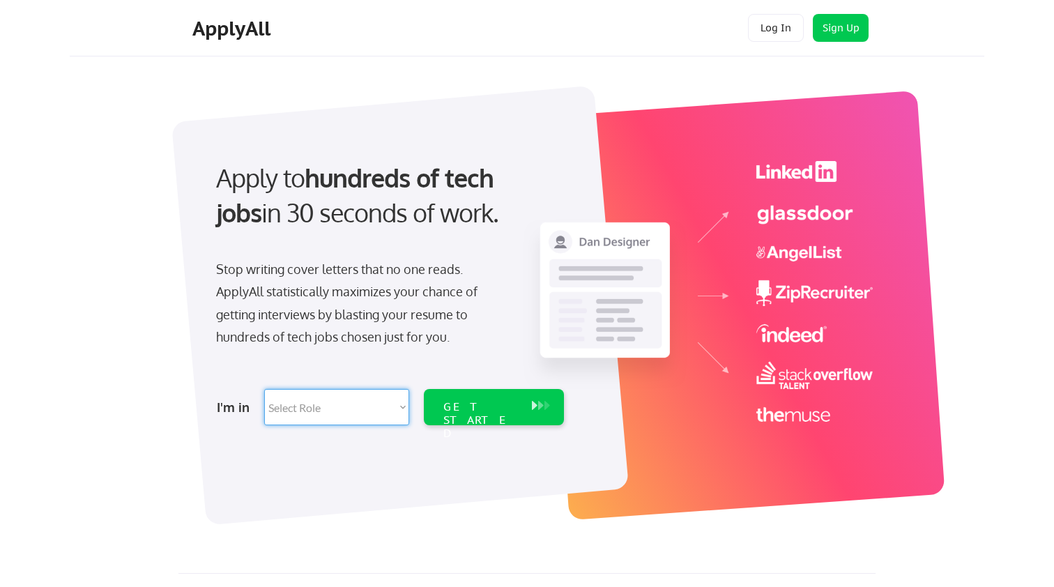
select select ""data_science___analytics""
click at [486, 407] on div "GET STARTED" at bounding box center [480, 420] width 75 height 40
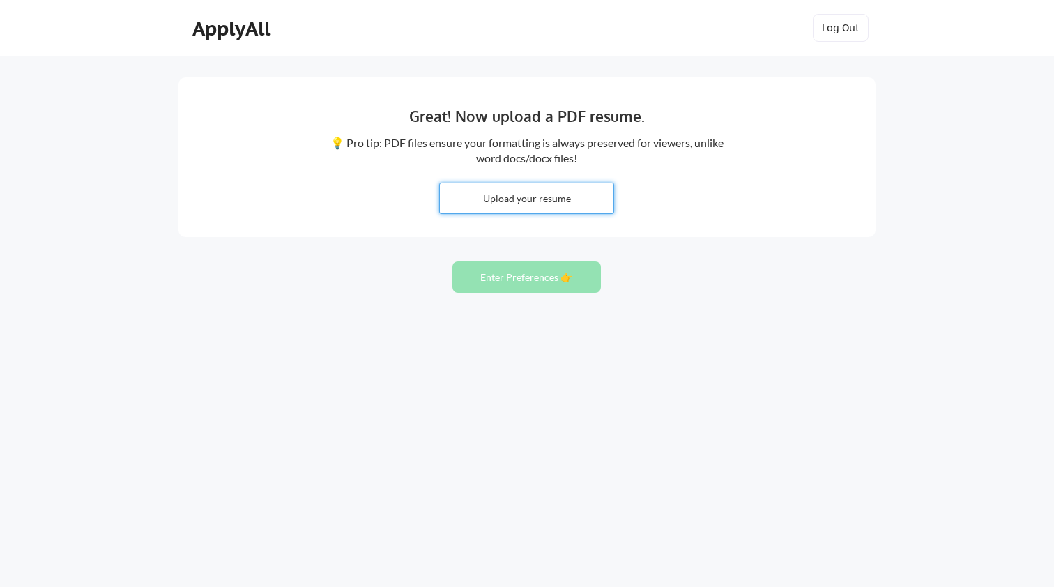
click at [525, 195] on input "file" at bounding box center [527, 198] width 174 height 30
type input "C:\fakepath\Dr_Florian_Leser_CV.pdf"
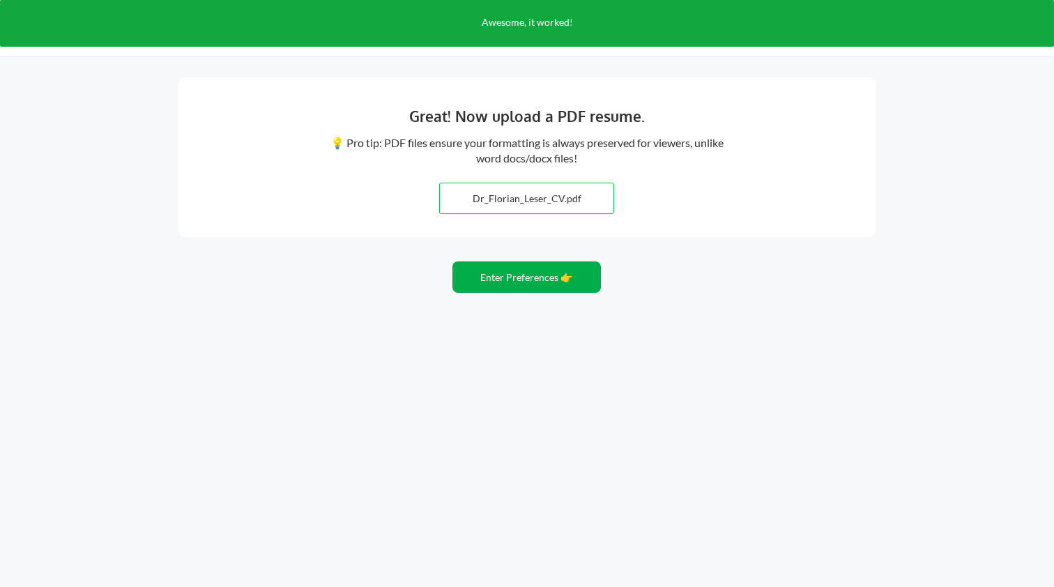
click at [514, 278] on button "Enter Preferences 👉" at bounding box center [526, 276] width 148 height 31
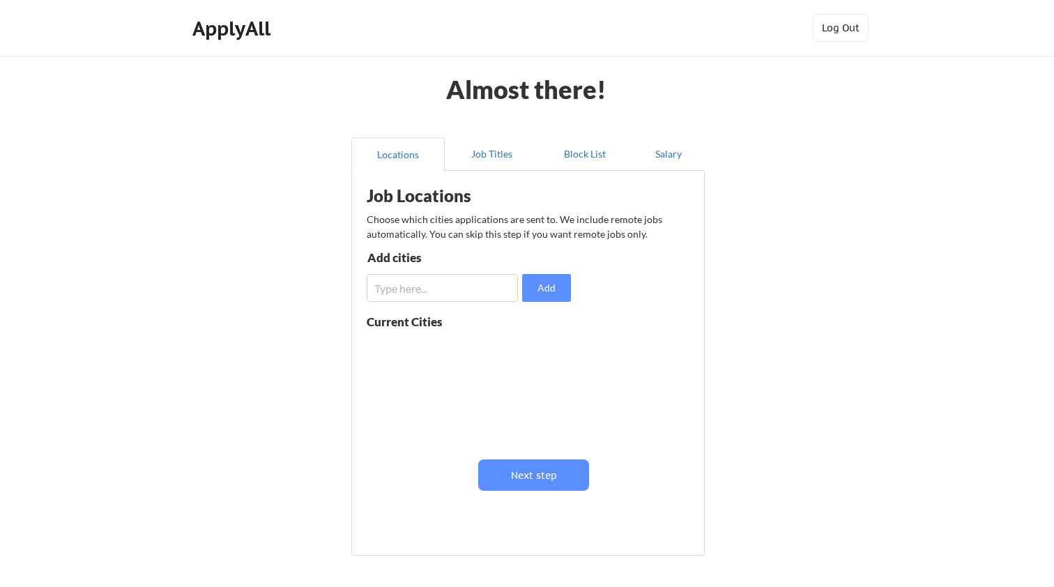
click at [463, 290] on input "input" at bounding box center [442, 288] width 151 height 28
type input "Palo Alto"
click at [554, 280] on button "Add" at bounding box center [546, 288] width 49 height 28
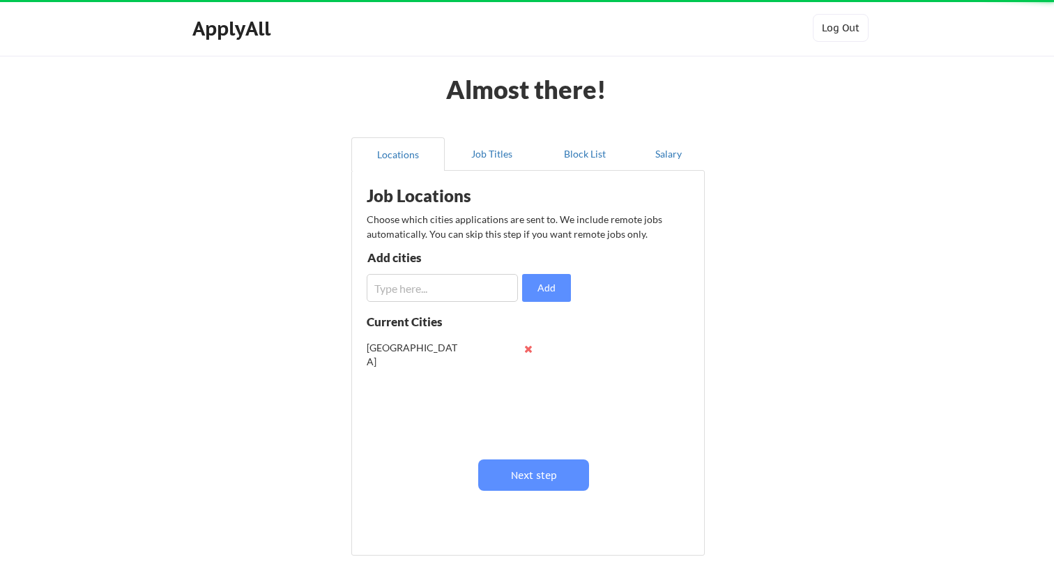
click at [406, 292] on input "input" at bounding box center [442, 288] width 151 height 28
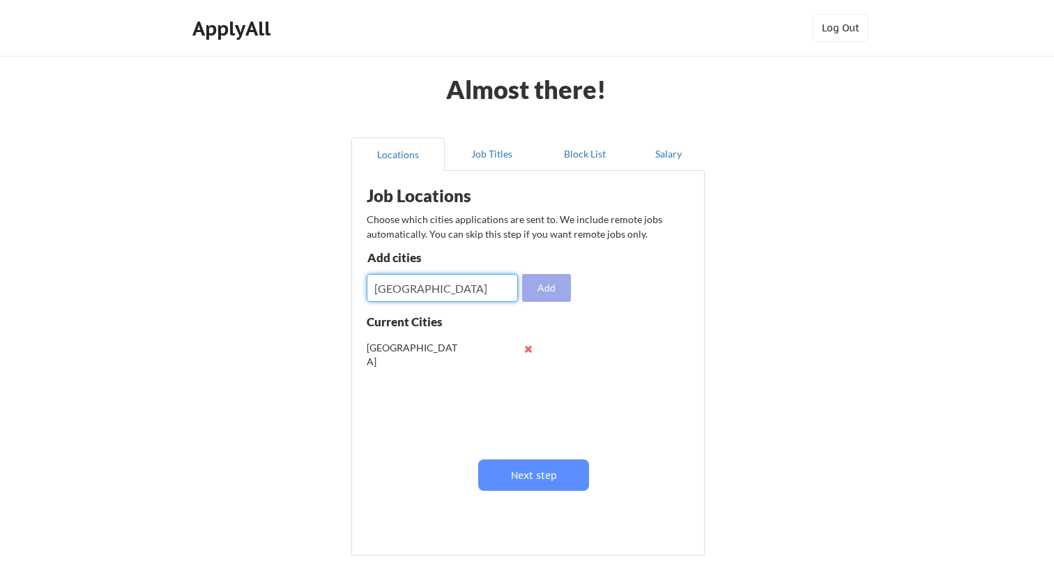
type input "[GEOGRAPHIC_DATA]"
click at [553, 285] on button "Add" at bounding box center [546, 288] width 49 height 28
click at [454, 289] on input "input" at bounding box center [442, 288] width 151 height 28
type input "[GEOGRAPHIC_DATA]"
click at [541, 282] on button "Add" at bounding box center [546, 288] width 49 height 28
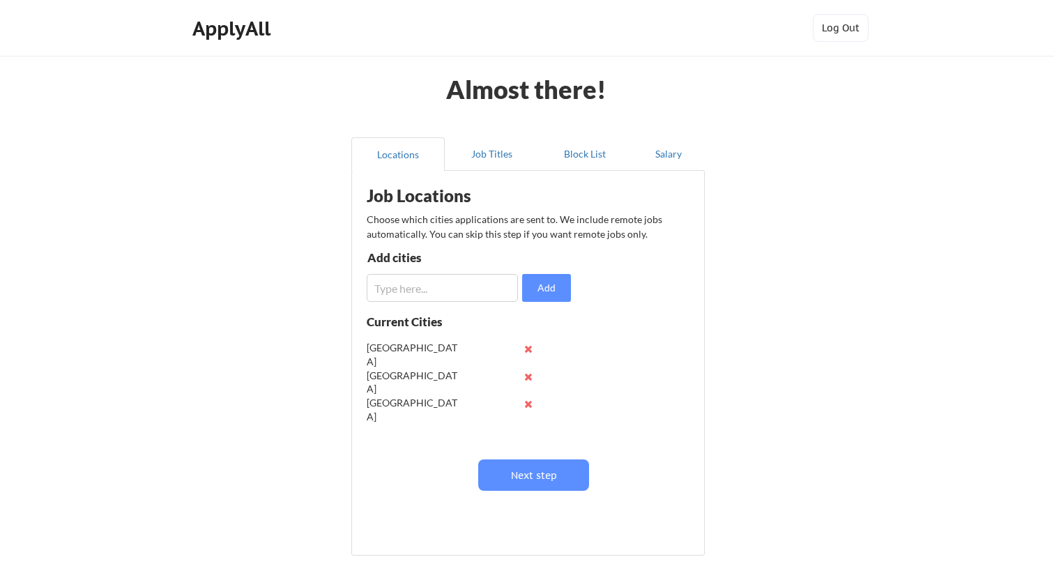
click at [430, 291] on input "input" at bounding box center [442, 288] width 151 height 28
type input "[GEOGRAPHIC_DATA]"
click at [546, 282] on button "Add" at bounding box center [546, 288] width 49 height 28
click at [536, 480] on button "Next step" at bounding box center [533, 474] width 111 height 31
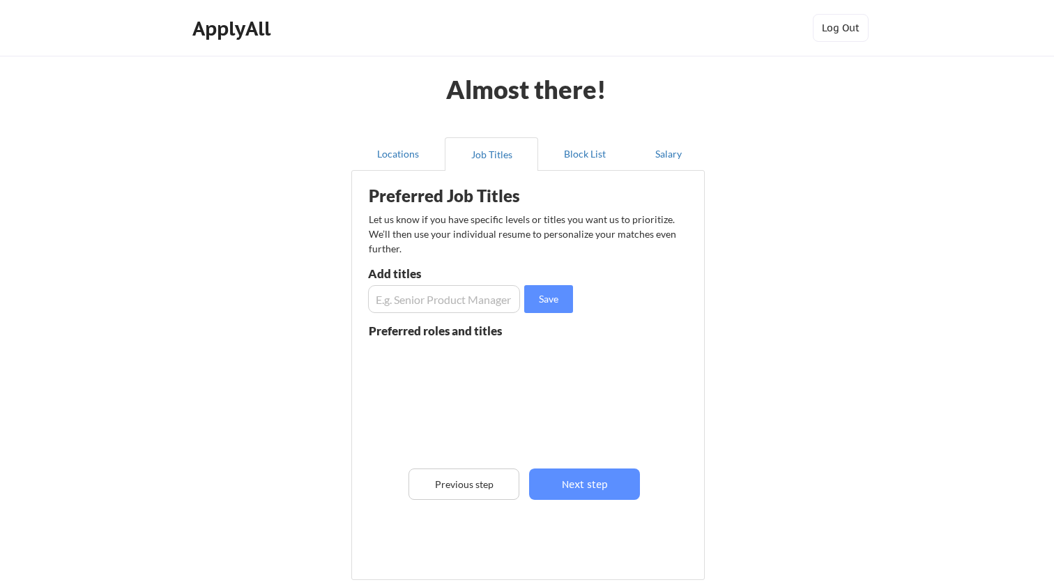
click at [367, 270] on div "Preferred Job Titles Let us know if you have specific levels or titles you want…" at bounding box center [531, 372] width 344 height 388
click at [383, 293] on input "input" at bounding box center [444, 299] width 152 height 28
drag, startPoint x: 458, startPoint y: 304, endPoint x: 272, endPoint y: 304, distance: 185.4
click at [272, 304] on div "Almost there! Locations Job Titles Block List Salary Preferred Job Titles Let u…" at bounding box center [527, 353] width 1054 height 707
type input "CDAO"
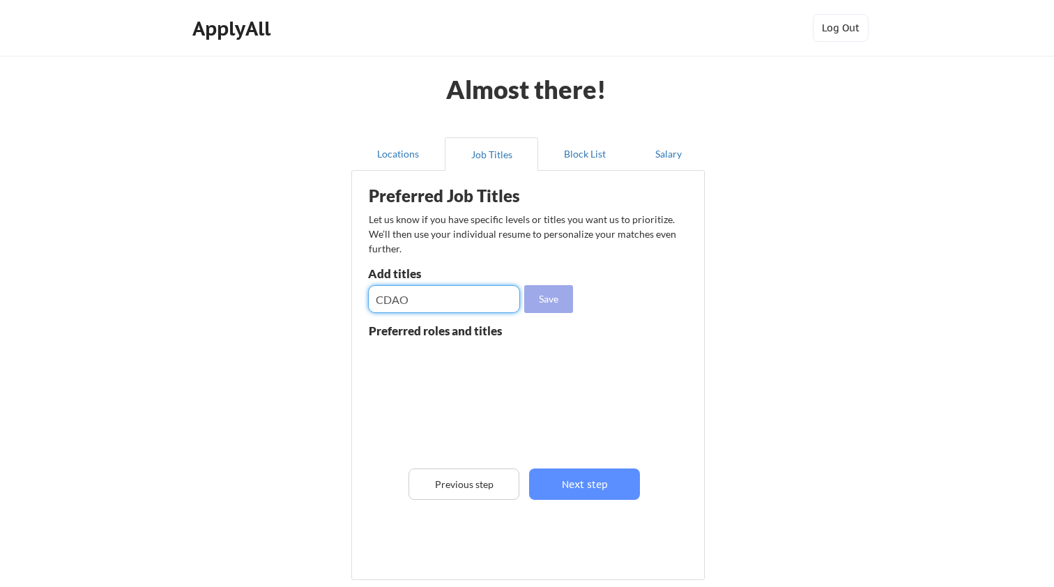
click at [556, 298] on button "Save" at bounding box center [548, 299] width 49 height 28
click at [413, 291] on input "input" at bounding box center [444, 299] width 152 height 28
type input "CDO"
click at [563, 294] on button "Save" at bounding box center [548, 299] width 49 height 28
click at [406, 300] on input "input" at bounding box center [444, 299] width 152 height 28
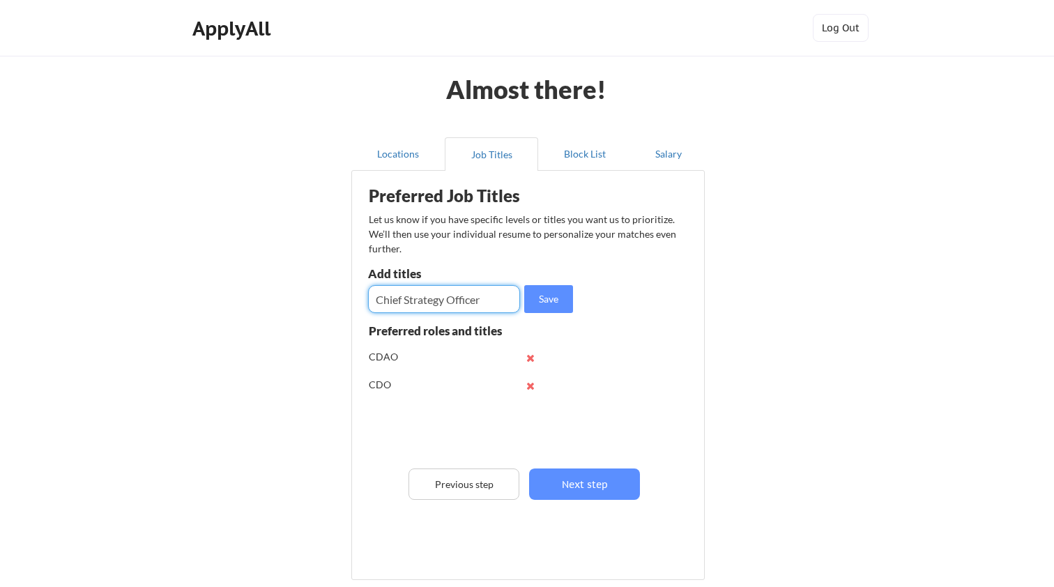
type input "Chief Strategy Officer"
click at [556, 299] on button "Save" at bounding box center [548, 299] width 49 height 28
click at [417, 302] on input "input" at bounding box center [444, 299] width 152 height 28
type input "H"
click at [582, 150] on button "Block List" at bounding box center [584, 153] width 93 height 33
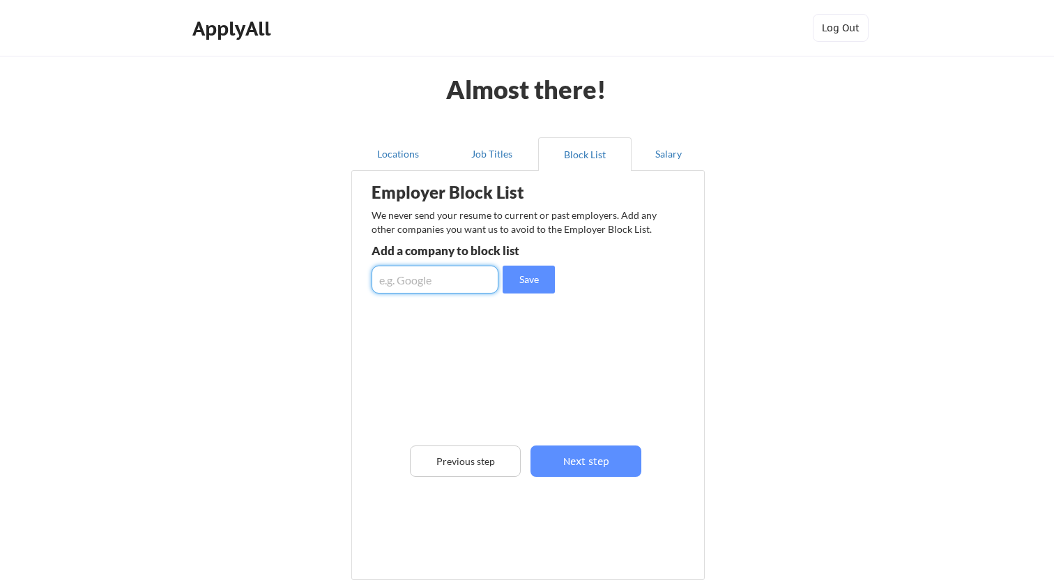
click at [430, 283] on input "input" at bounding box center [434, 279] width 127 height 28
type input "KKH"
click at [537, 279] on button "Save" at bounding box center [528, 279] width 52 height 28
click at [414, 286] on input "input" at bounding box center [434, 279] width 127 height 28
type input "ADAC"
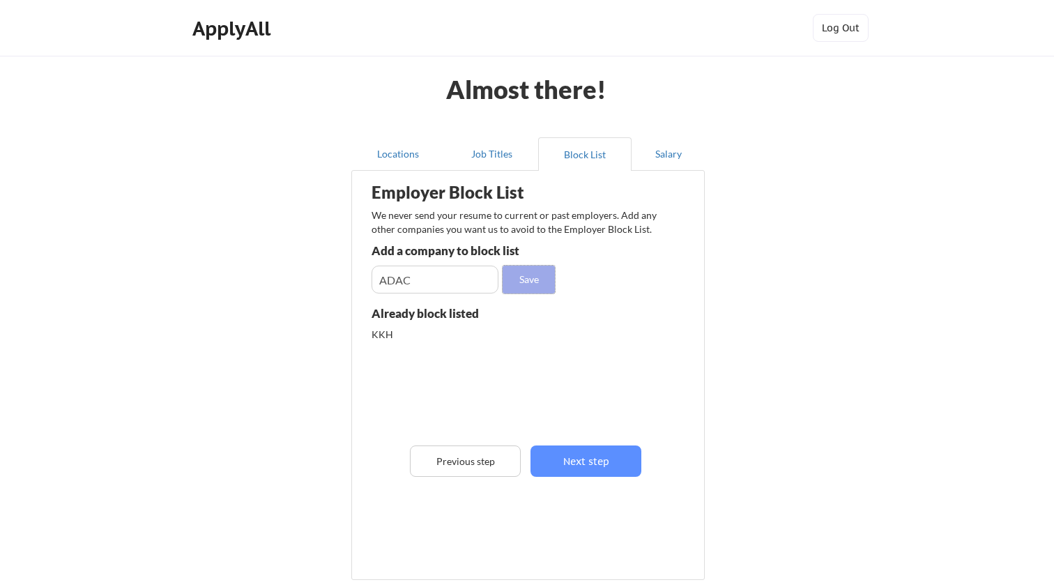
click at [534, 282] on button "Save" at bounding box center [528, 279] width 52 height 28
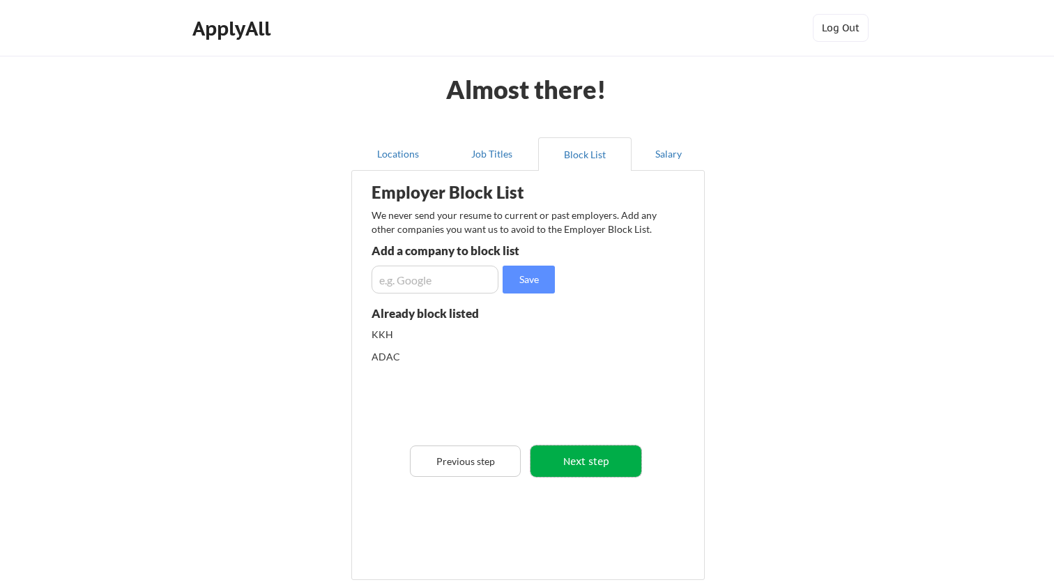
click at [573, 462] on button "Next step" at bounding box center [585, 460] width 111 height 31
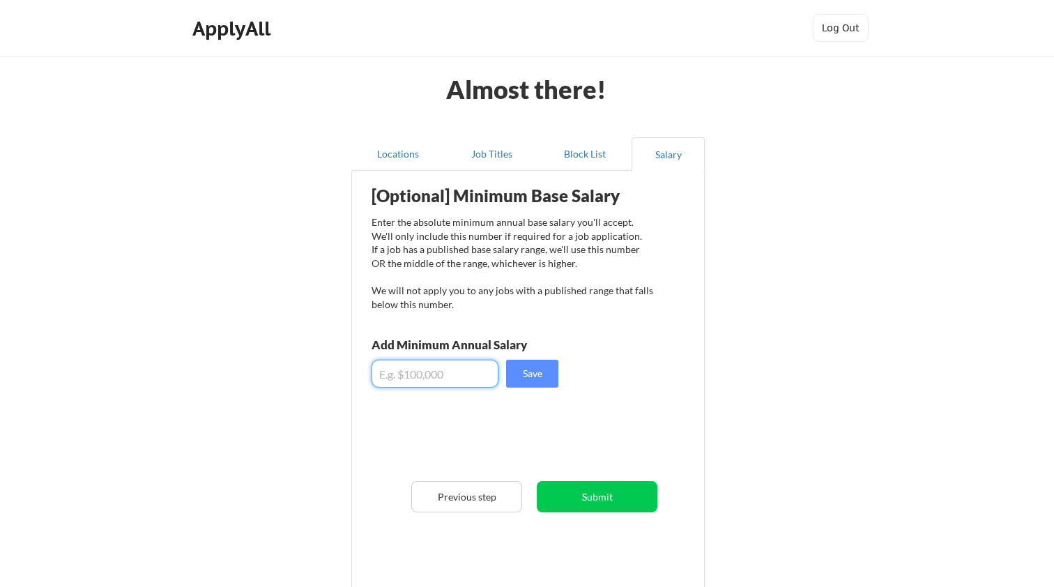
click at [447, 380] on input "input" at bounding box center [434, 374] width 127 height 28
click at [475, 372] on input "input" at bounding box center [434, 374] width 127 height 28
drag, startPoint x: 436, startPoint y: 375, endPoint x: 359, endPoint y: 367, distance: 77.7
click at [359, 367] on div "[Optional] Minimum Base Salary Enter the absolute minimum annual base salary yo…" at bounding box center [531, 375] width 344 height 395
type input "$160,000"
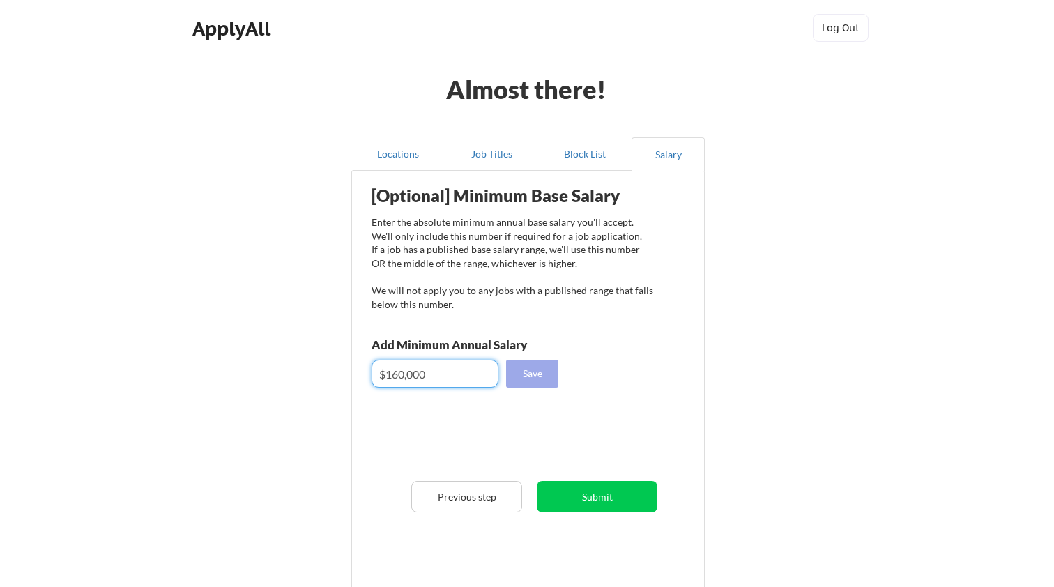
click at [532, 373] on button "Save" at bounding box center [532, 374] width 52 height 28
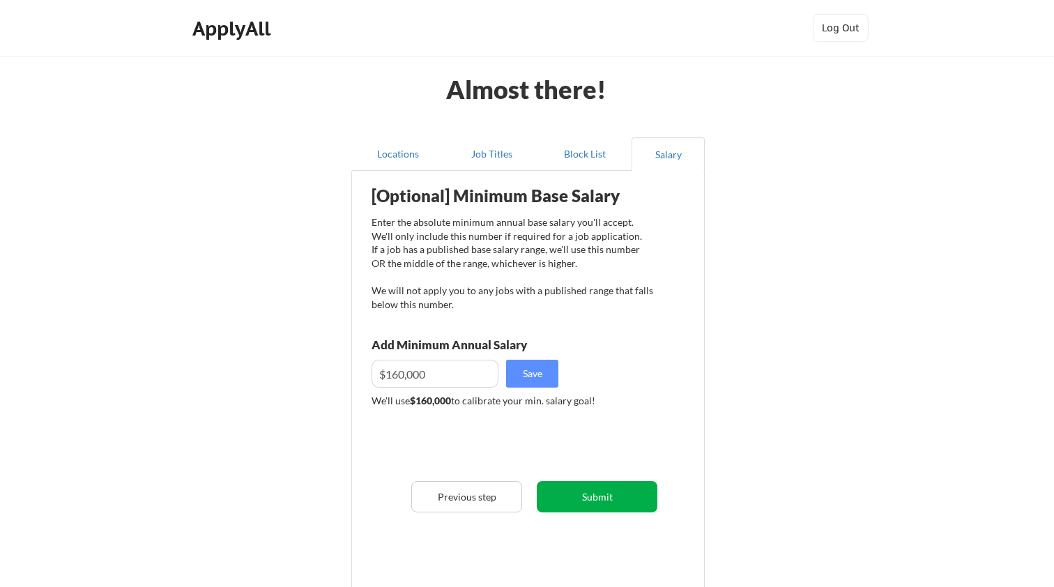
click at [573, 500] on button "Submit" at bounding box center [597, 496] width 121 height 31
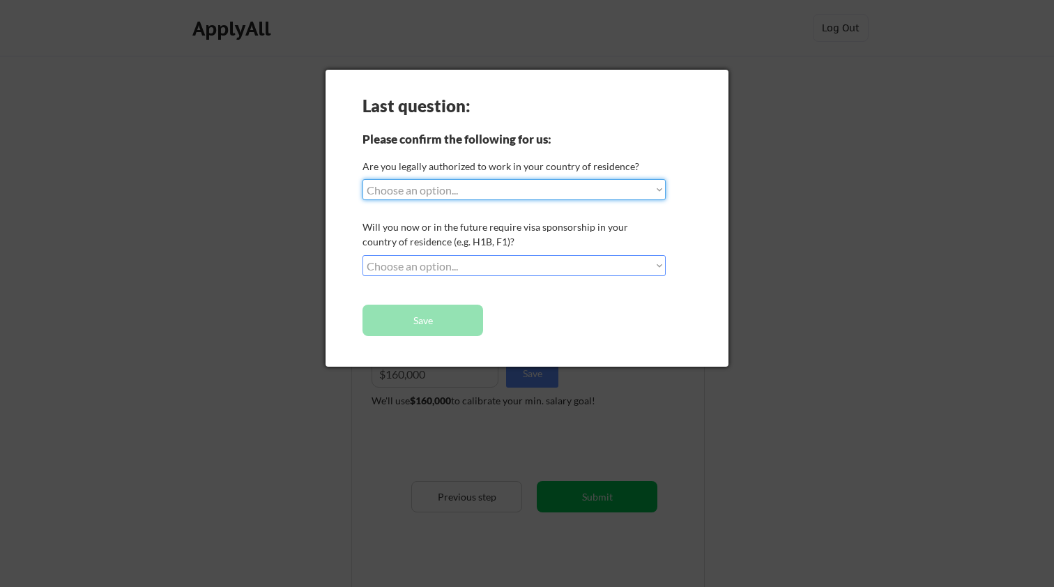
select select ""yes__i_am_an_other_permanent_resident""
select select ""no__i_will_not_need_sponsorship""
select select ""no__i_am_not__yet__authorized""
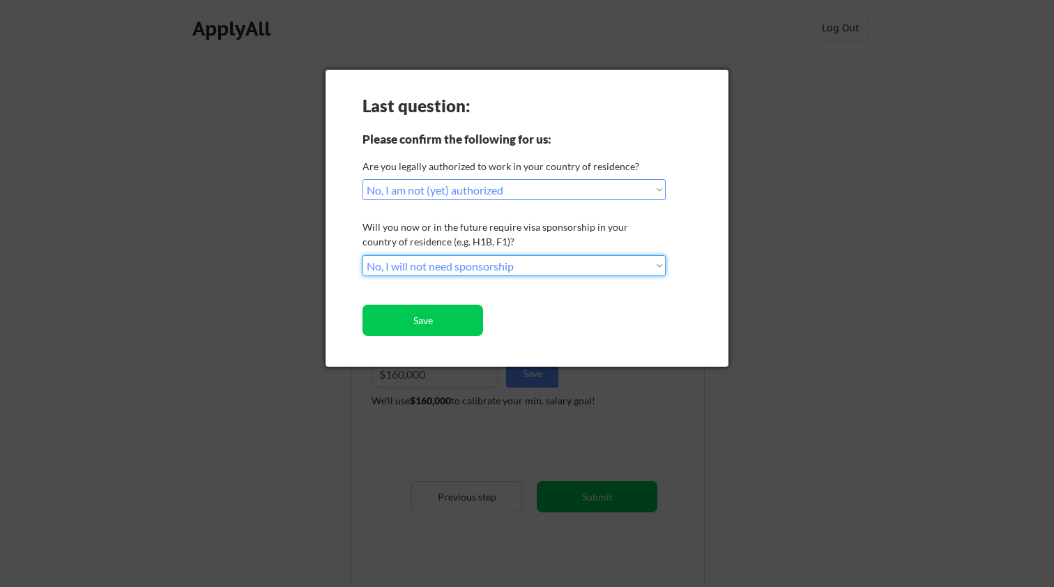
select select ""yes__i_will_need_sponsorship""
click at [431, 323] on button "Save" at bounding box center [422, 320] width 121 height 31
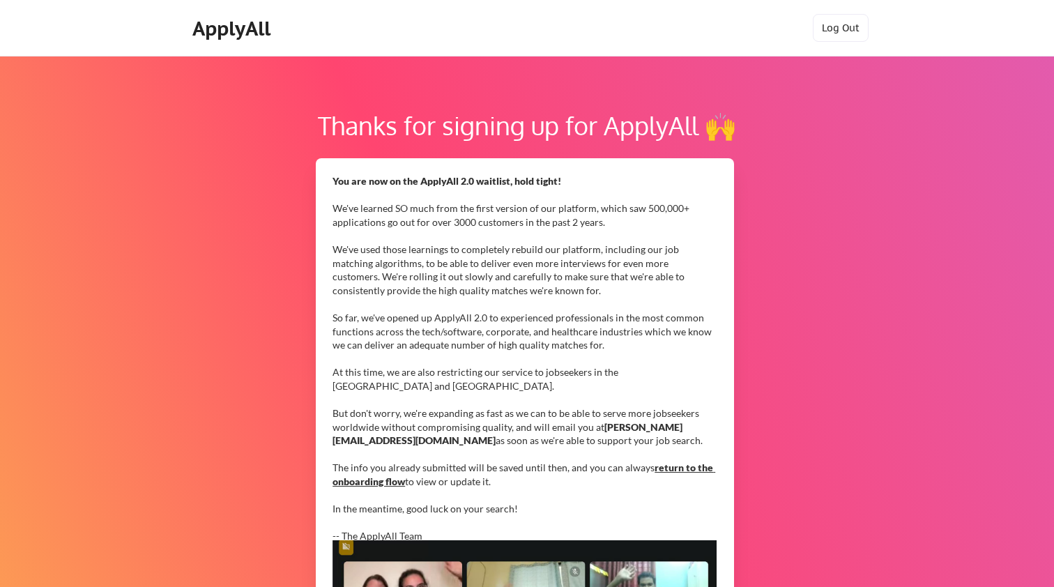
click at [523, 348] on div "You are now on the ApplyAll 2.0 waitlist, hold tight! We've learned SO much fro…" at bounding box center [524, 358] width 384 height 369
click at [680, 461] on link "return to the onboarding flow" at bounding box center [523, 474] width 383 height 26
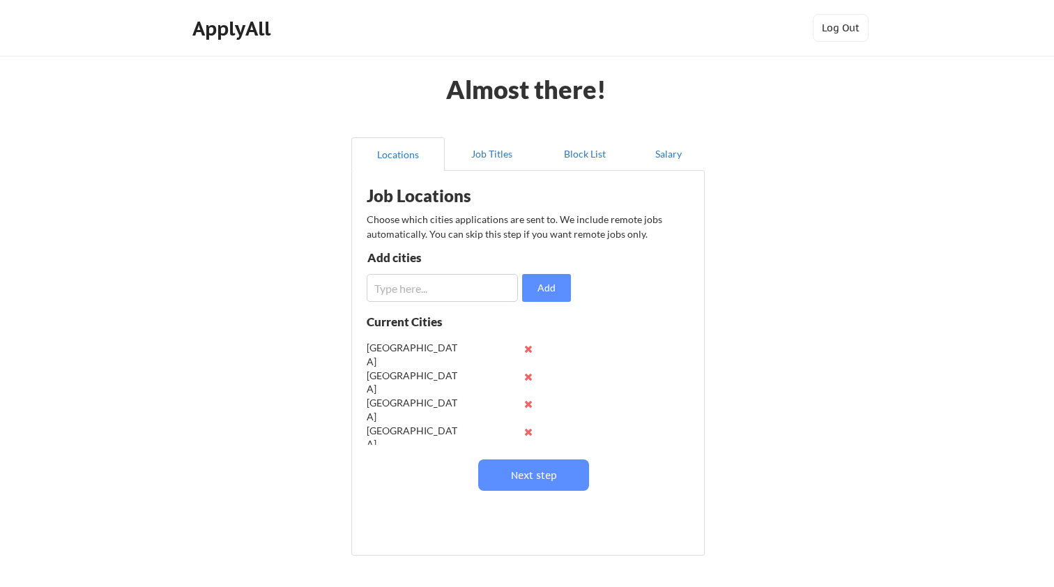
click at [527, 401] on button at bounding box center [528, 404] width 10 height 10
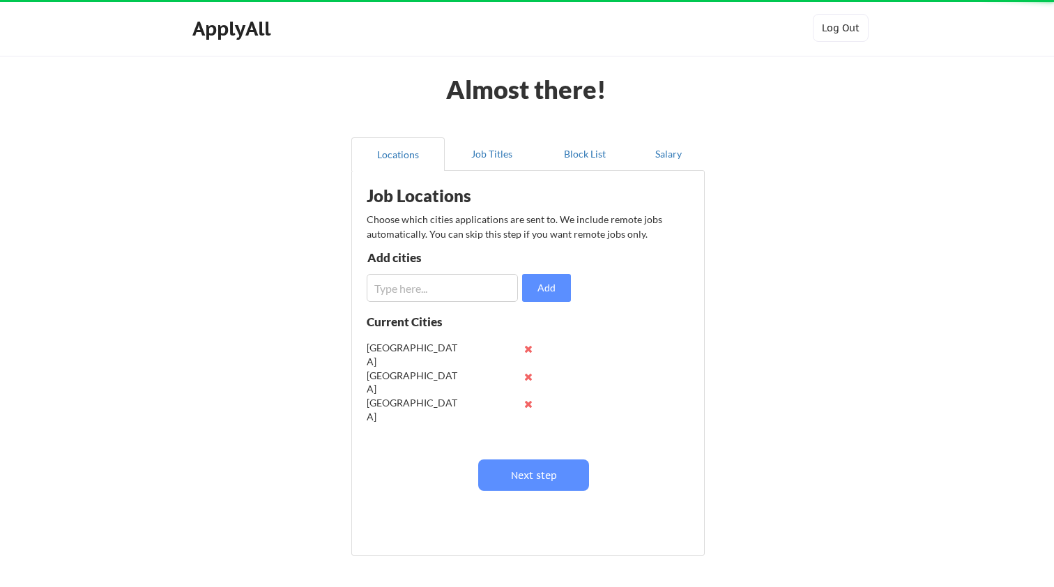
click at [528, 375] on button at bounding box center [528, 376] width 10 height 10
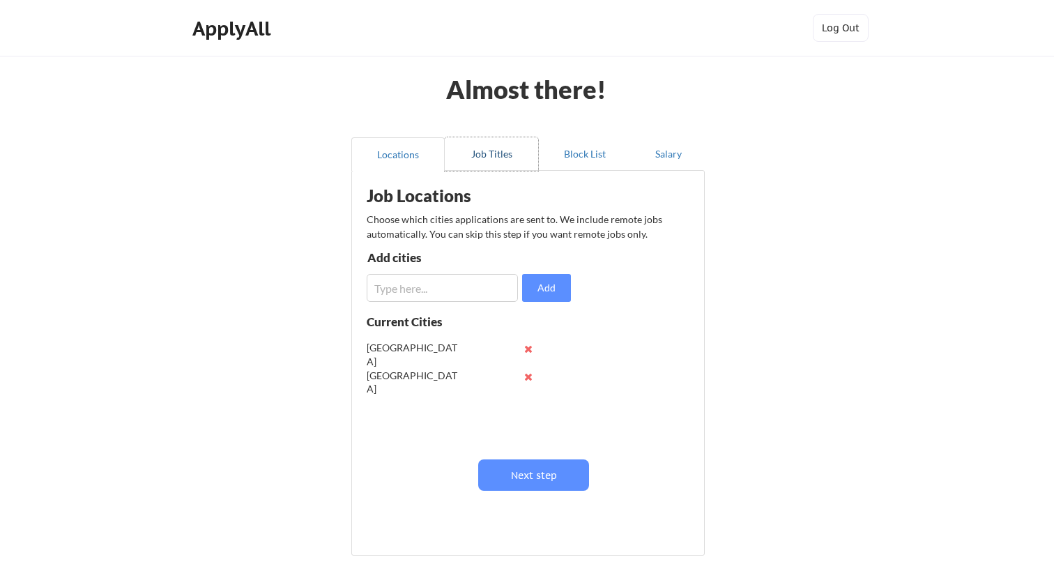
click at [500, 152] on button "Job Titles" at bounding box center [491, 153] width 93 height 33
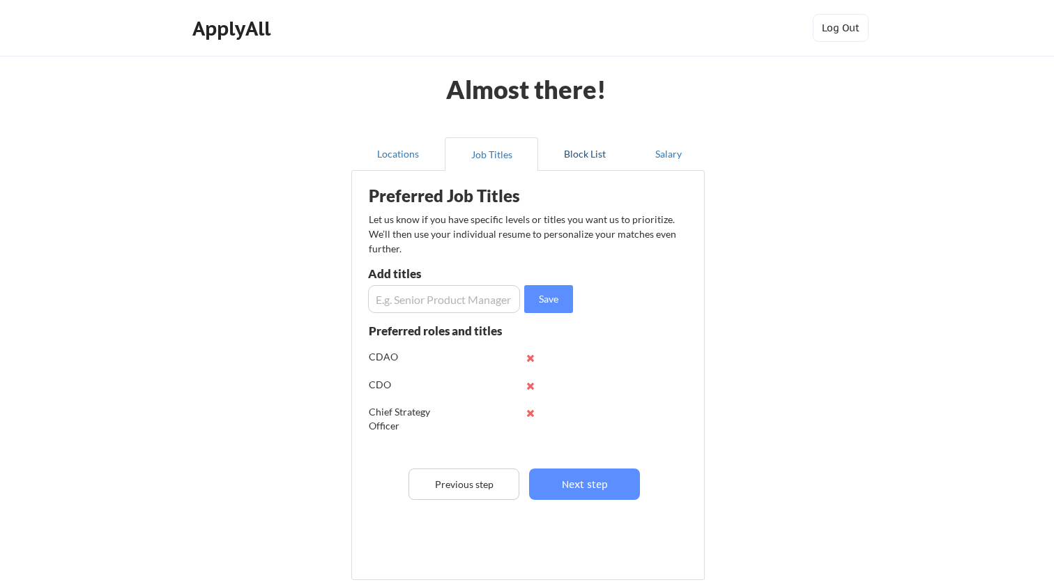
click at [590, 154] on button "Block List" at bounding box center [584, 153] width 93 height 33
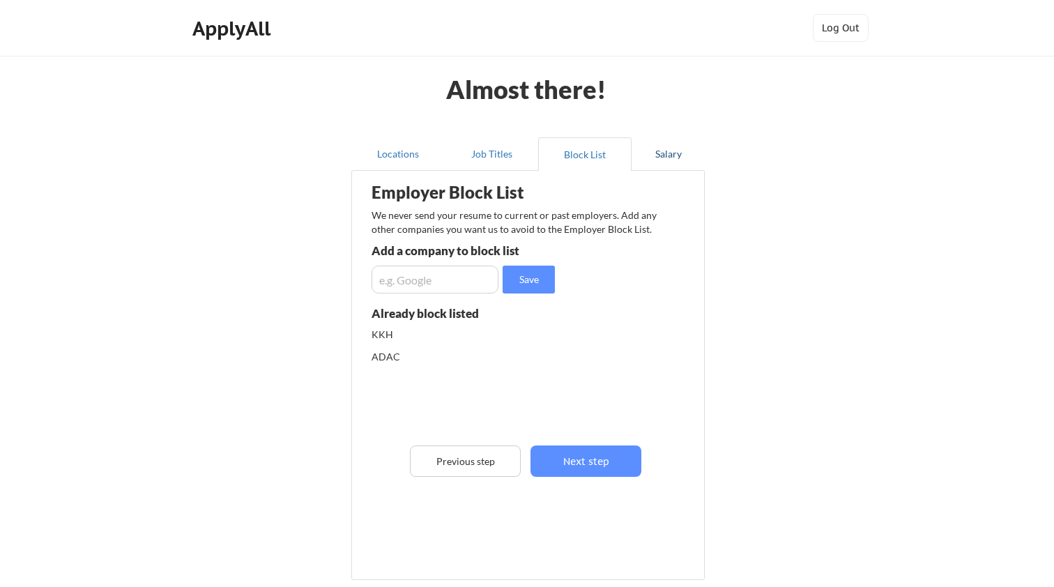
click at [677, 155] on button "Salary" at bounding box center [667, 153] width 73 height 33
